Goal: Task Accomplishment & Management: Complete application form

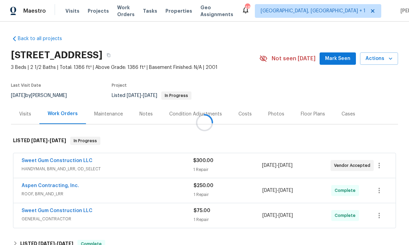
scroll to position [26, 0]
click at [44, 183] on link "Aspen Contracting, Inc." at bounding box center [51, 185] width 58 height 5
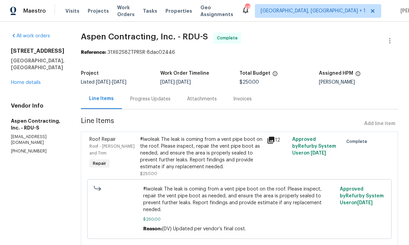
click at [274, 141] on icon at bounding box center [271, 140] width 8 height 8
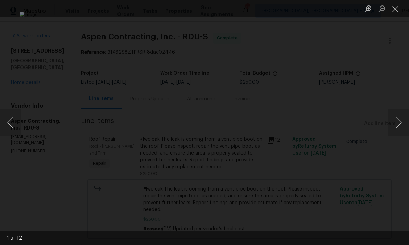
click at [407, 123] on button "Next image" at bounding box center [398, 122] width 21 height 27
click at [405, 124] on button "Next image" at bounding box center [398, 122] width 21 height 27
click at [406, 123] on button "Next image" at bounding box center [398, 122] width 21 height 27
click at [407, 124] on button "Next image" at bounding box center [398, 122] width 21 height 27
click at [405, 125] on button "Next image" at bounding box center [398, 122] width 21 height 27
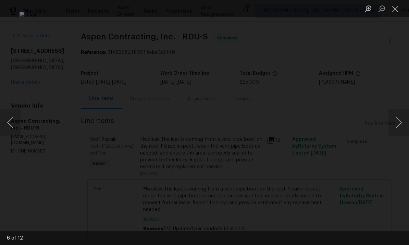
click at [406, 124] on button "Next image" at bounding box center [398, 122] width 21 height 27
click at [407, 123] on button "Next image" at bounding box center [398, 122] width 21 height 27
click at [406, 125] on button "Next image" at bounding box center [398, 122] width 21 height 27
click at [403, 154] on div "Lightbox" at bounding box center [204, 122] width 409 height 245
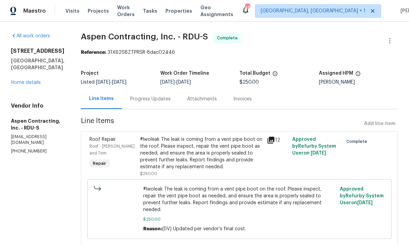
scroll to position [13, 0]
click at [150, 96] on div "Progress Updates" at bounding box center [150, 99] width 40 height 7
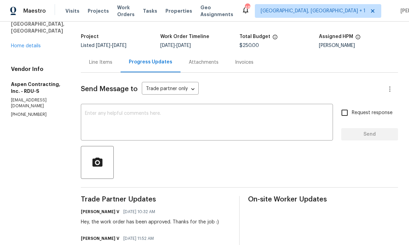
scroll to position [21, 0]
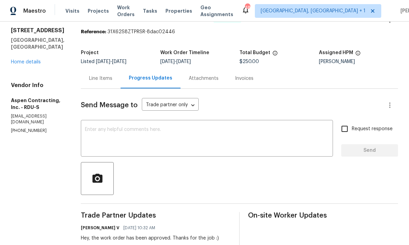
click at [106, 75] on div "Line Items" at bounding box center [100, 78] width 23 height 7
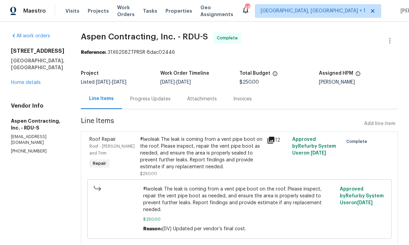
click at [24, 80] on link "Home details" at bounding box center [26, 82] width 30 height 5
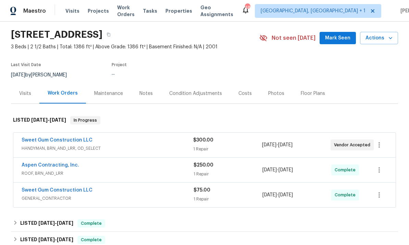
scroll to position [22, 0]
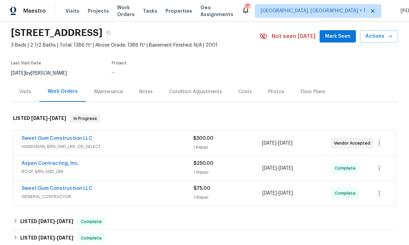
click at [66, 193] on span "GENERAL_CONTRACTOR" at bounding box center [108, 196] width 172 height 7
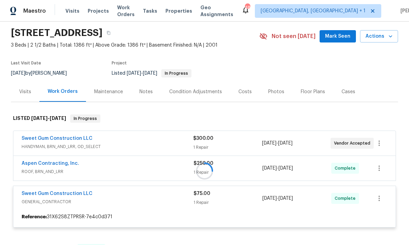
click at [75, 185] on div at bounding box center [204, 171] width 387 height 127
click at [80, 184] on div at bounding box center [204, 171] width 387 height 127
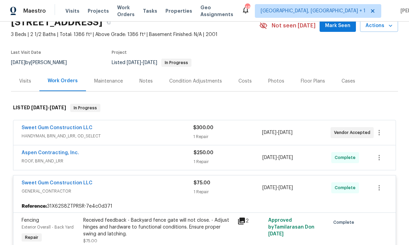
scroll to position [33, 0]
click at [244, 217] on icon at bounding box center [241, 221] width 8 height 8
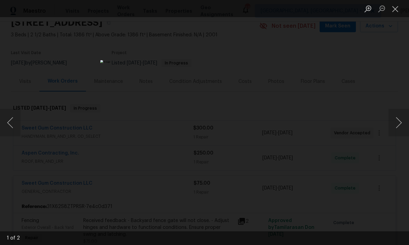
click at [387, 87] on div "Lightbox" at bounding box center [204, 122] width 409 height 245
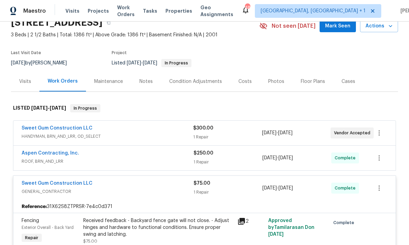
click at [71, 126] on link "Sweet Gum Construction LLC" at bounding box center [57, 128] width 71 height 5
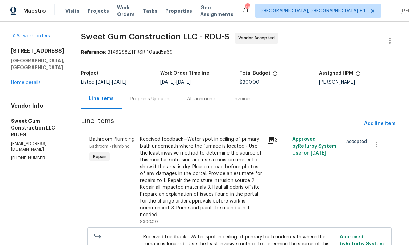
click at [170, 96] on div "Progress Updates" at bounding box center [150, 99] width 40 height 7
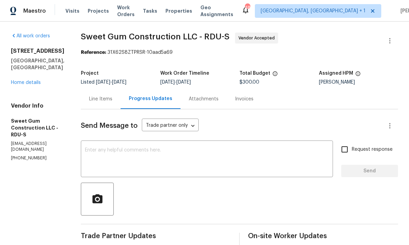
click at [26, 80] on link "Home details" at bounding box center [26, 82] width 30 height 5
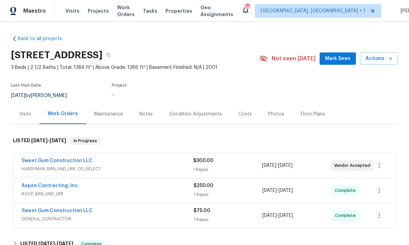
click at [26, 51] on section "[STREET_ADDRESS] 3 Beds | 2 1/2 Baths | Total: 1386 ft² | Above Grade: 1386 ft²…" at bounding box center [204, 75] width 387 height 58
click at [74, 158] on link "Sweet Gum Construction LLC" at bounding box center [57, 160] width 71 height 5
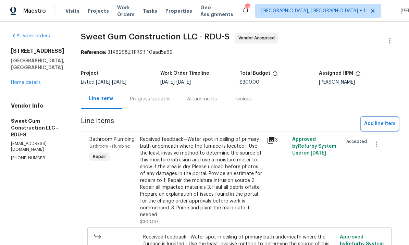
click at [380, 126] on span "Add line item" at bounding box center [379, 123] width 31 height 9
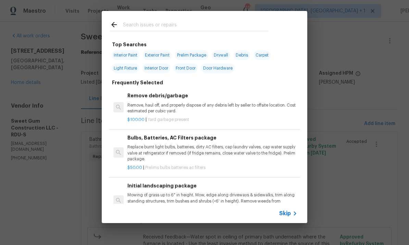
click at [148, 27] on input "text" at bounding box center [195, 26] width 145 height 10
type input "Register"
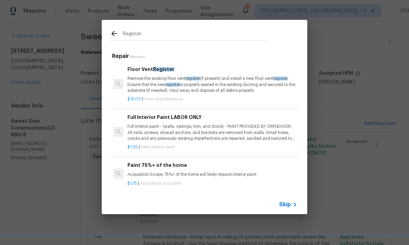
click at [151, 71] on h6 "Floor Vent Register" at bounding box center [212, 69] width 170 height 8
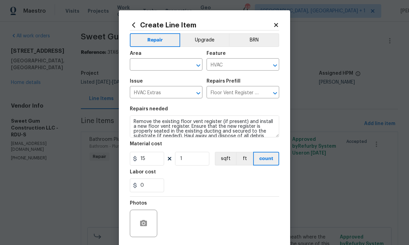
click at [154, 65] on input "text" at bounding box center [156, 65] width 53 height 11
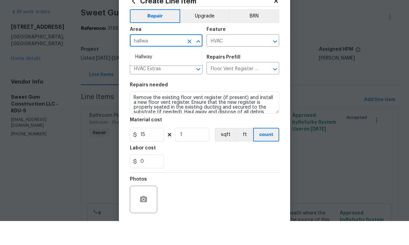
click at [148, 75] on li "Hallway" at bounding box center [166, 80] width 73 height 11
type input "Hallway"
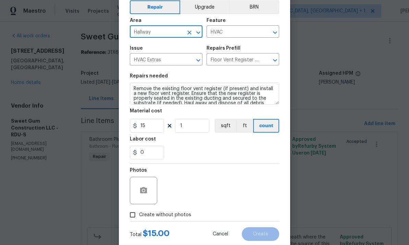
scroll to position [33, 0]
click at [144, 191] on circle "button" at bounding box center [143, 190] width 2 height 2
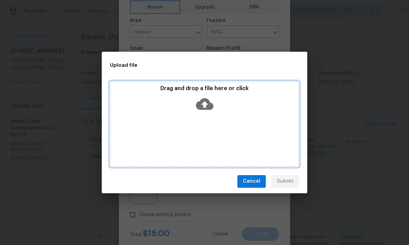
click at [207, 104] on icon at bounding box center [204, 103] width 17 height 17
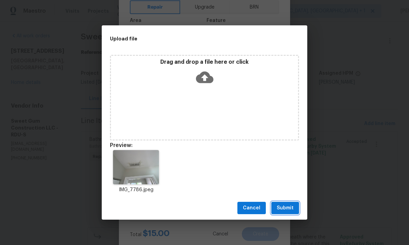
click at [294, 206] on button "Submit" at bounding box center [285, 208] width 28 height 13
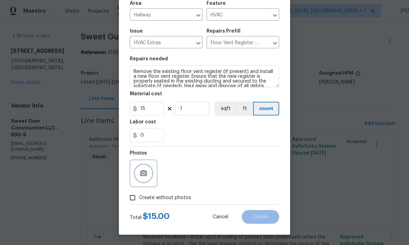
scroll to position [51, 0]
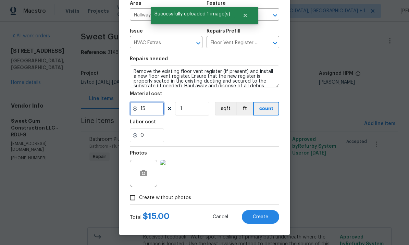
click at [156, 114] on input "15" at bounding box center [147, 109] width 34 height 14
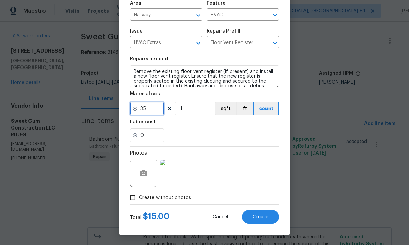
type input "35"
click at [179, 181] on div "Photos" at bounding box center [204, 169] width 149 height 45
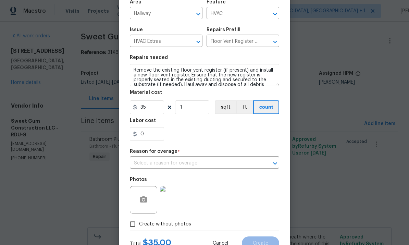
click at [228, 166] on input "text" at bounding box center [195, 163] width 130 height 11
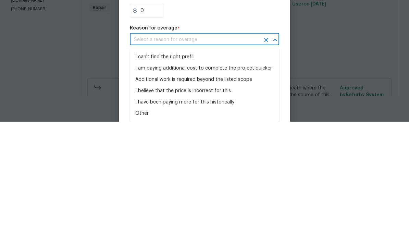
click at [181, 175] on li "I can't find the right prefill" at bounding box center [204, 180] width 149 height 11
type input "I can't find the right prefill"
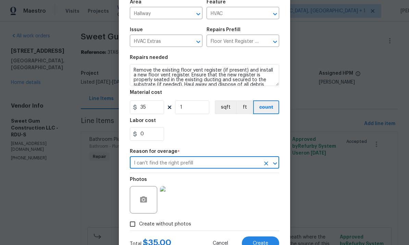
click at [183, 199] on img at bounding box center [173, 199] width 27 height 27
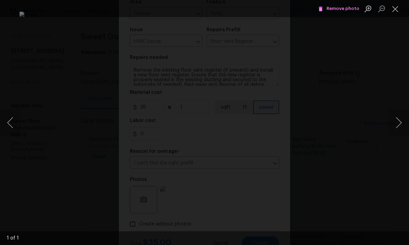
click at [399, 5] on button "Close lightbox" at bounding box center [395, 9] width 14 height 12
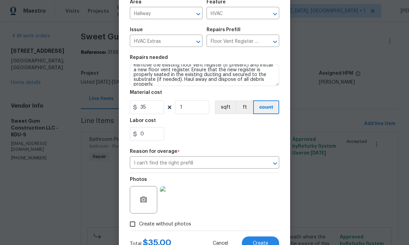
scroll to position [5, 0]
click at [263, 84] on textarea "Remove the existing floor vent register (if present) and install a new floor ve…" at bounding box center [204, 75] width 149 height 22
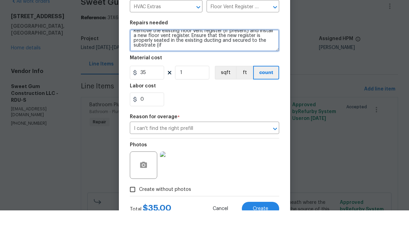
scroll to position [0, 0]
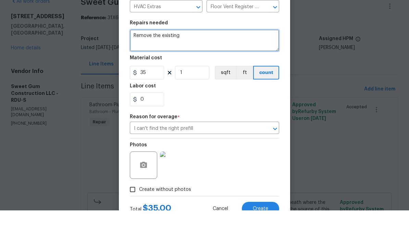
type textarea "Remove"
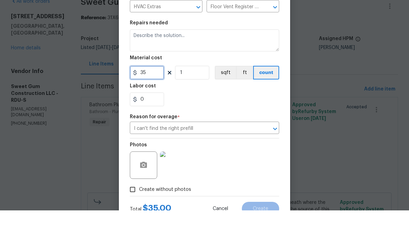
click at [147, 100] on input "35" at bounding box center [147, 107] width 34 height 14
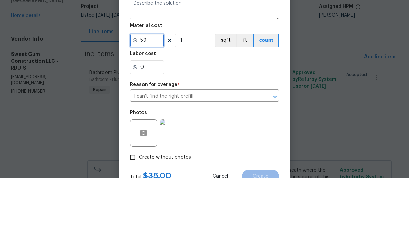
click at [142, 100] on input "59" at bounding box center [147, 107] width 34 height 14
click at [155, 100] on input "59" at bounding box center [147, 107] width 34 height 14
click at [151, 100] on input "5" at bounding box center [147, 107] width 34 height 14
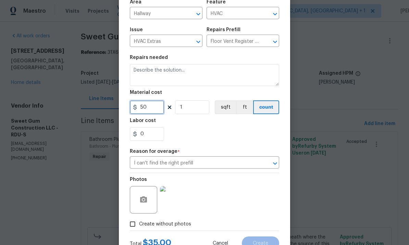
type input "50"
click at [148, 75] on textarea at bounding box center [204, 75] width 149 height 22
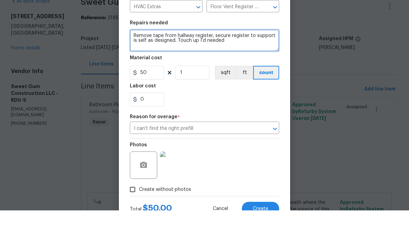
click at [203, 64] on textarea "Remove tape from hallway register, secure register to support is self as design…" at bounding box center [204, 75] width 149 height 22
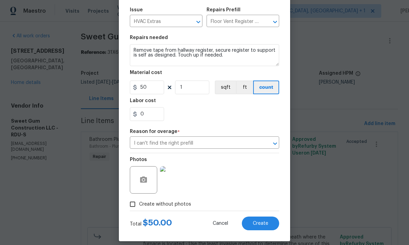
scroll to position [73, 0]
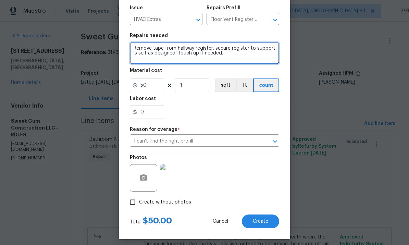
click at [227, 57] on textarea "Remove tape from hallway register, secure register to support is self as design…" at bounding box center [204, 53] width 149 height 22
click at [231, 60] on textarea "Remove tape from hallway register, secure register to support is self as design…" at bounding box center [204, 53] width 149 height 22
type textarea "Remove tape from hallway register, secure register to support is self as design…"
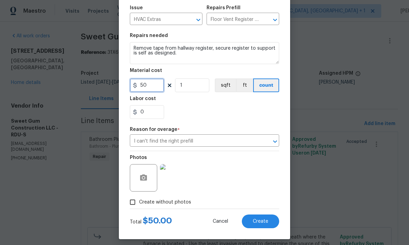
click at [151, 90] on input "50" at bounding box center [147, 85] width 34 height 14
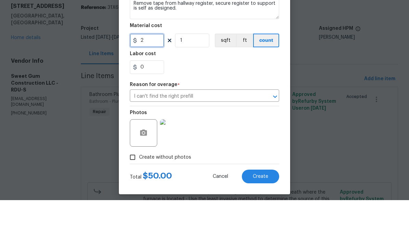
type input "25"
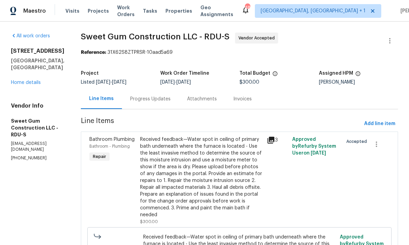
scroll to position [0, 0]
click at [375, 117] on button "Add line item" at bounding box center [379, 123] width 37 height 13
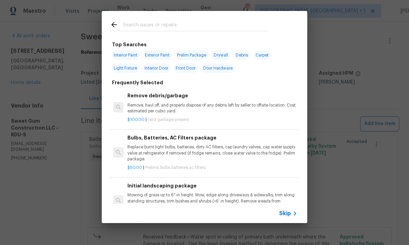
click at [348, 104] on div "Top Searches Interior Paint Exterior Paint Prelim Package Drywall Debris Carpet…" at bounding box center [204, 117] width 409 height 234
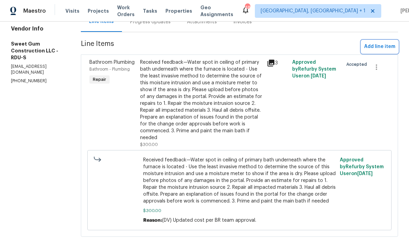
scroll to position [77, 0]
click at [376, 43] on span "Add line item" at bounding box center [379, 47] width 31 height 9
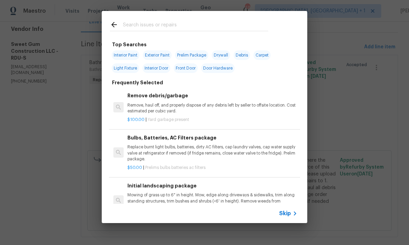
click at [153, 26] on input "text" at bounding box center [195, 26] width 145 height 10
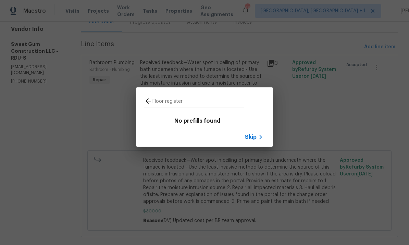
click at [194, 105] on input "Floor register" at bounding box center [198, 102] width 92 height 10
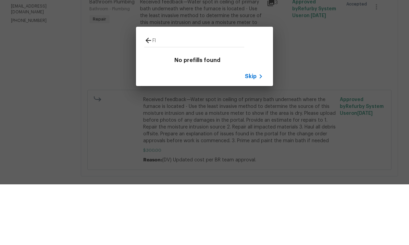
type input "F"
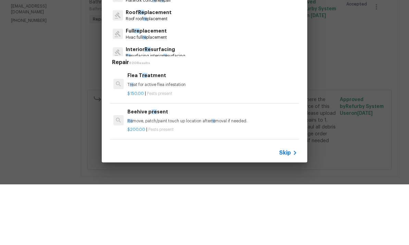
type input "Regust"
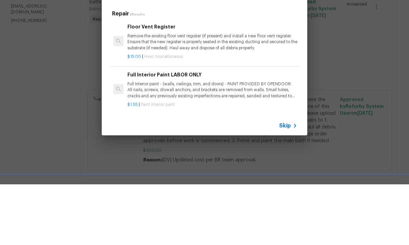
click at [165, 94] on p "Remove the existing floor vent register (if present) and install a new floor ve…" at bounding box center [212, 102] width 170 height 17
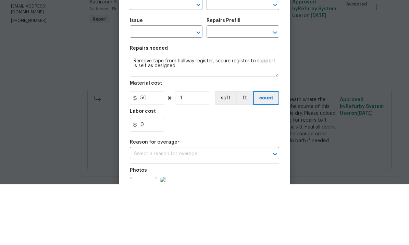
click at [165, 40] on div "Create Line Item Repair Upgrade BRN Area ​ Feature ​ Issue ​ Repairs Prefill ​ …" at bounding box center [204, 161] width 171 height 302
type input "Hallway"
type input "HVAC"
type input "HVAC Extras"
type input "Floor Vent Register $15.00"
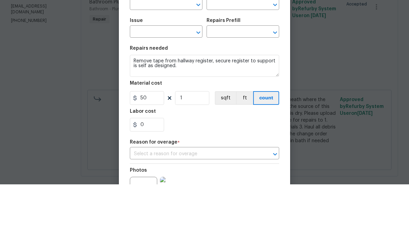
type textarea "Remove the existing floor vent register (if present) and install a new floor ve…"
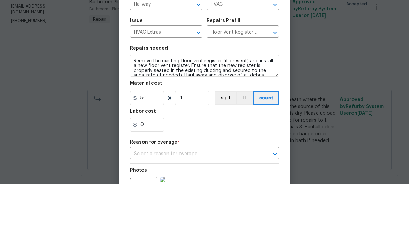
type input "15"
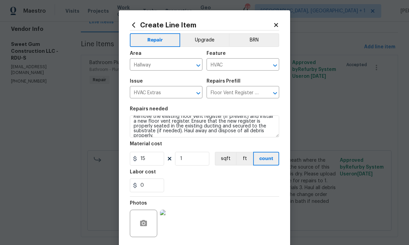
click at [261, 137] on textarea "Remove the existing floor vent register (if present) and install a new floor ve…" at bounding box center [204, 126] width 149 height 22
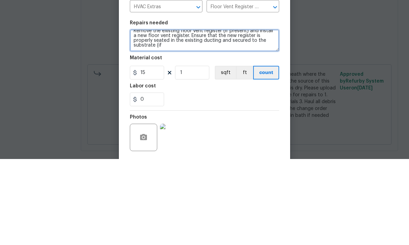
scroll to position [0, 0]
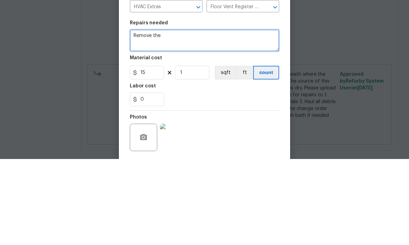
type textarea "Remove"
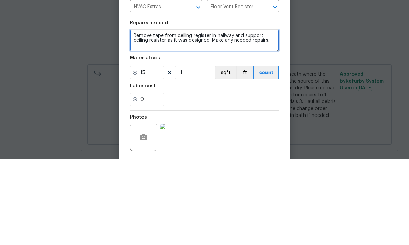
type textarea "Remove tape from ceiling register in hallway and support ceiling resister as it…"
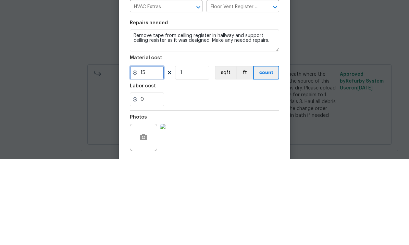
click at [150, 152] on input "15" at bounding box center [147, 159] width 34 height 14
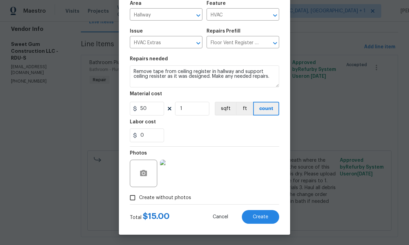
scroll to position [51, 0]
type input "50"
click at [223, 178] on div "Photos" at bounding box center [204, 169] width 149 height 45
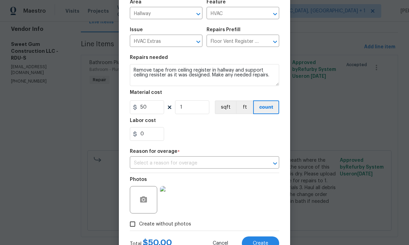
type input "I can't find the right prefill"
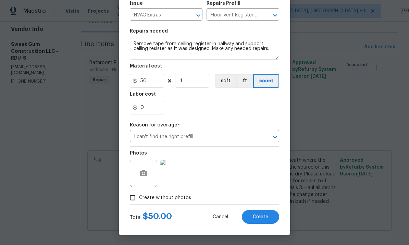
scroll to position [80, 0]
click at [261, 217] on span "Create" at bounding box center [260, 216] width 15 height 5
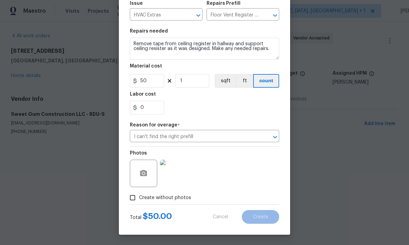
scroll to position [0, 0]
type input "0"
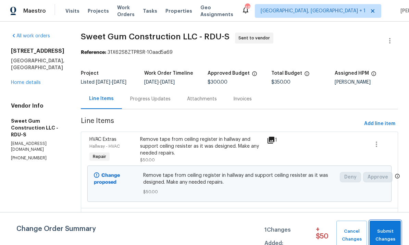
click at [386, 237] on span "Submit Changes" at bounding box center [385, 235] width 24 height 16
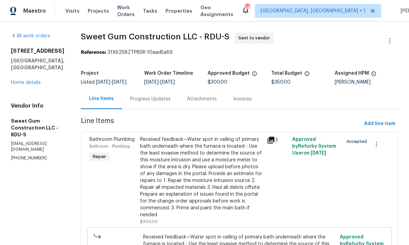
click at [26, 80] on link "Home details" at bounding box center [26, 82] width 30 height 5
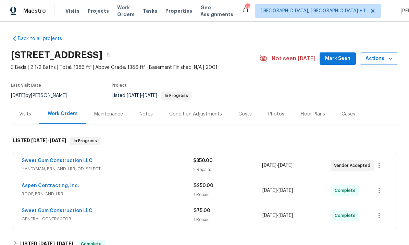
click at [68, 159] on link "Sweet Gum Construction LLC" at bounding box center [57, 160] width 71 height 5
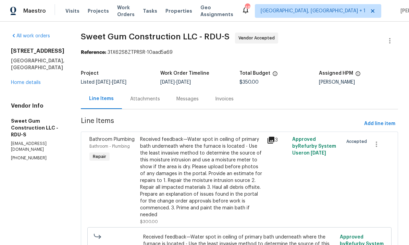
click at [160, 100] on div "Attachments" at bounding box center [145, 99] width 30 height 7
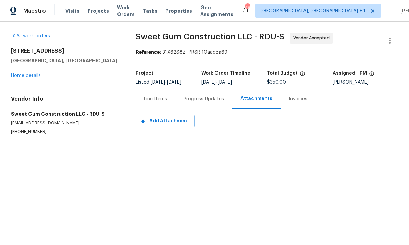
click at [201, 102] on div "Progress Updates" at bounding box center [204, 99] width 40 height 7
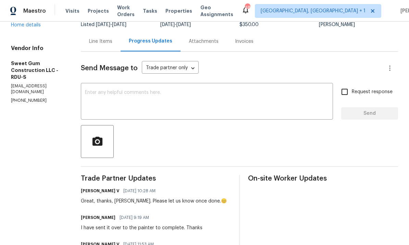
scroll to position [57, 0]
click at [130, 93] on textarea at bounding box center [207, 102] width 244 height 24
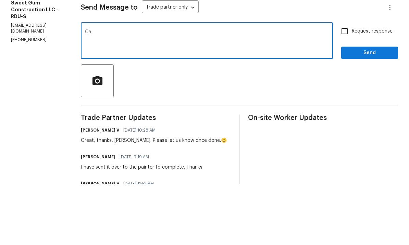
type textarea "C"
click at [276, 90] on textarea "Hi [PERSON_NAME], can we remove tape and support ceiling register as it’s desig…" at bounding box center [207, 102] width 244 height 24
click at [324, 90] on textarea "Hi [PERSON_NAME], can we remove tape and support ceiling register as it’s desig…" at bounding box center [207, 102] width 244 height 24
type textarea "Hi [PERSON_NAME], can we remove tape and support ceiling register as it’s desig…"
click at [346, 85] on input "Request response" at bounding box center [344, 92] width 14 height 14
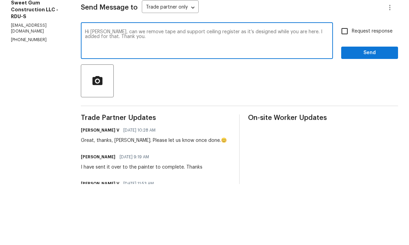
checkbox input "true"
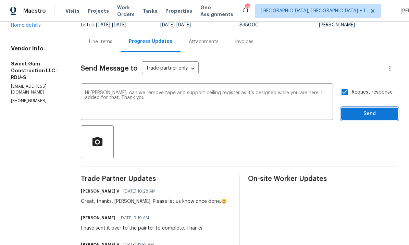
click at [367, 110] on span "Send" at bounding box center [370, 114] width 46 height 9
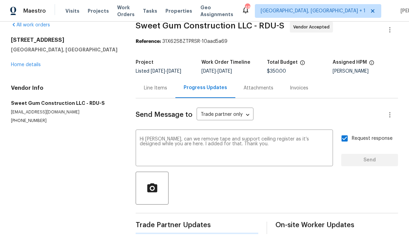
scroll to position [0, 0]
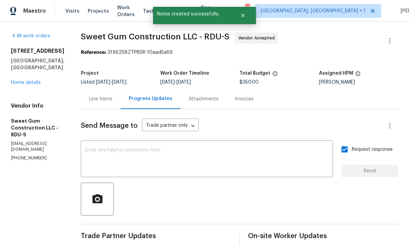
click at [25, 80] on link "Home details" at bounding box center [26, 82] width 30 height 5
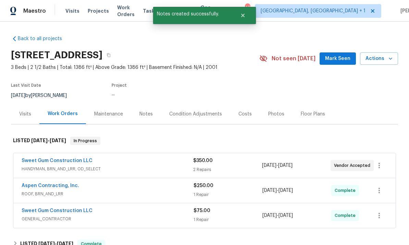
click at [343, 54] on span "Mark Seen" at bounding box center [337, 58] width 25 height 9
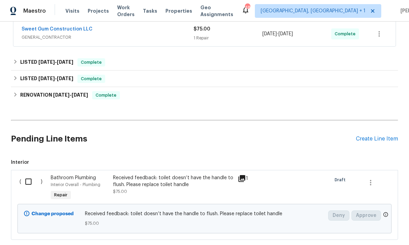
scroll to position [182, 0]
click at [240, 173] on div "1" at bounding box center [251, 188] width 31 height 32
click at [235, 172] on div "Received feedback: toilet doesn’t have the handle to flush. Please replace toil…" at bounding box center [173, 188] width 125 height 32
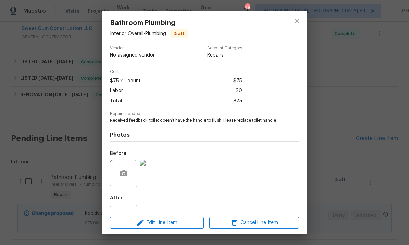
scroll to position [19, 0]
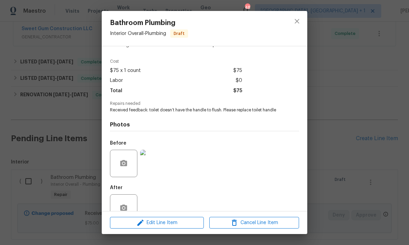
click at [158, 165] on img at bounding box center [153, 163] width 27 height 27
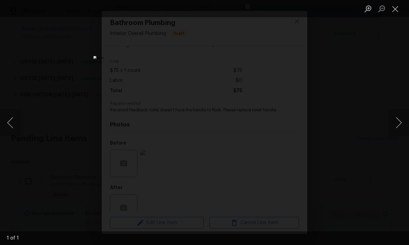
click at [388, 73] on div "Lightbox" at bounding box center [204, 122] width 409 height 245
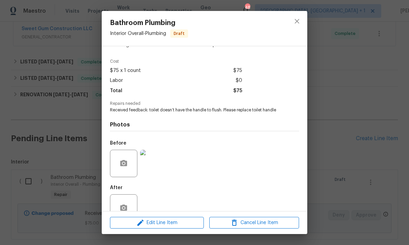
click at [362, 83] on div "Bathroom Plumbing Interior Overall - Plumbing Draft Vendor No assigned vendor A…" at bounding box center [204, 122] width 409 height 245
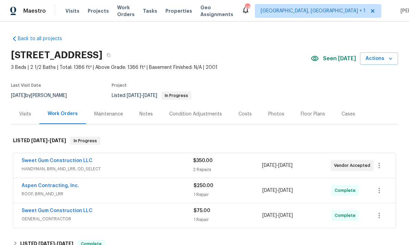
scroll to position [0, 0]
